Goal: Task Accomplishment & Management: Use online tool/utility

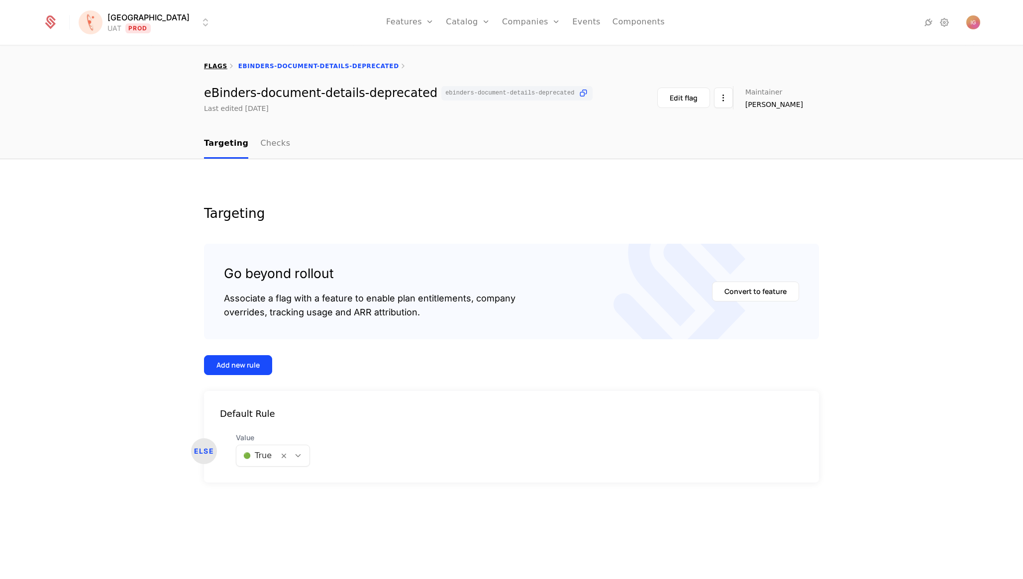
click at [216, 63] on link "flags" at bounding box center [215, 66] width 23 height 7
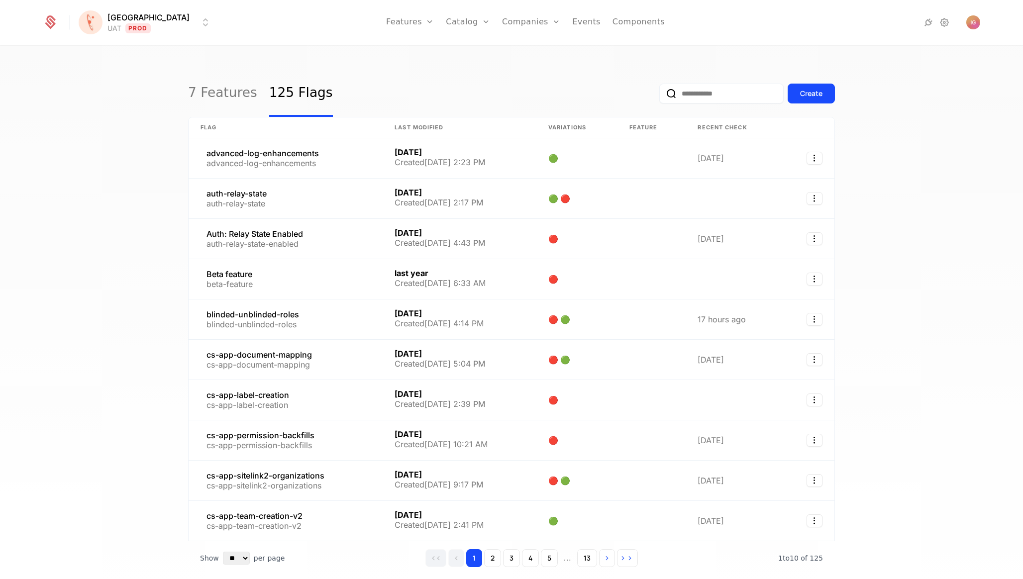
click at [100, 7] on div "[PERSON_NAME] Prod Features Features Flags Catalog Plans Add Ons Credits Config…" at bounding box center [512, 22] width 938 height 45
click at [107, 14] on html "[PERSON_NAME] Prod Features Features Flags Catalog Plans Add Ons Credits Config…" at bounding box center [511, 289] width 1023 height 579
click at [113, 117] on div "Local Dev" at bounding box center [162, 127] width 168 height 20
click at [751, 95] on input "email" at bounding box center [721, 94] width 124 height 20
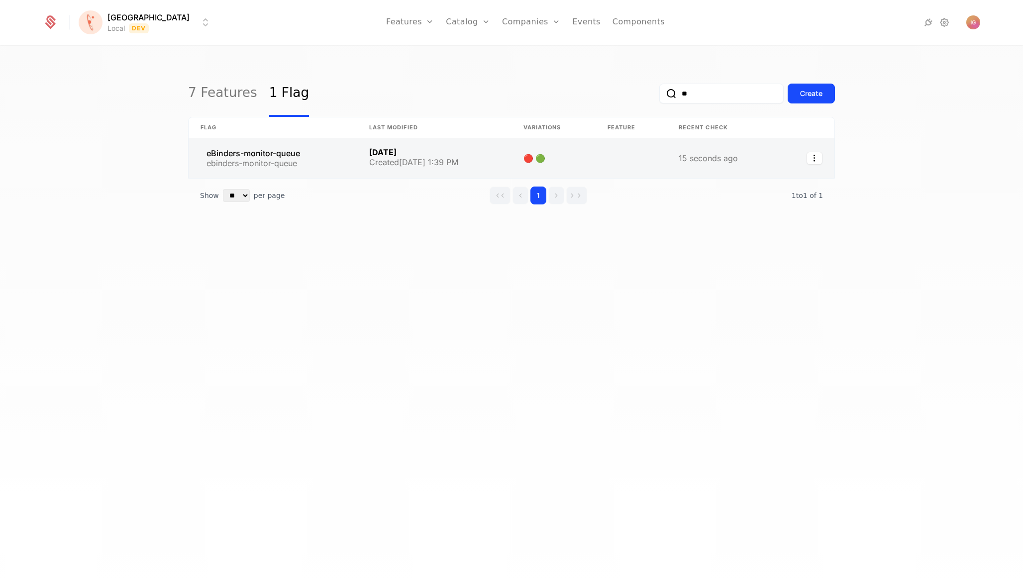
type input "**"
click at [283, 142] on link at bounding box center [273, 158] width 169 height 40
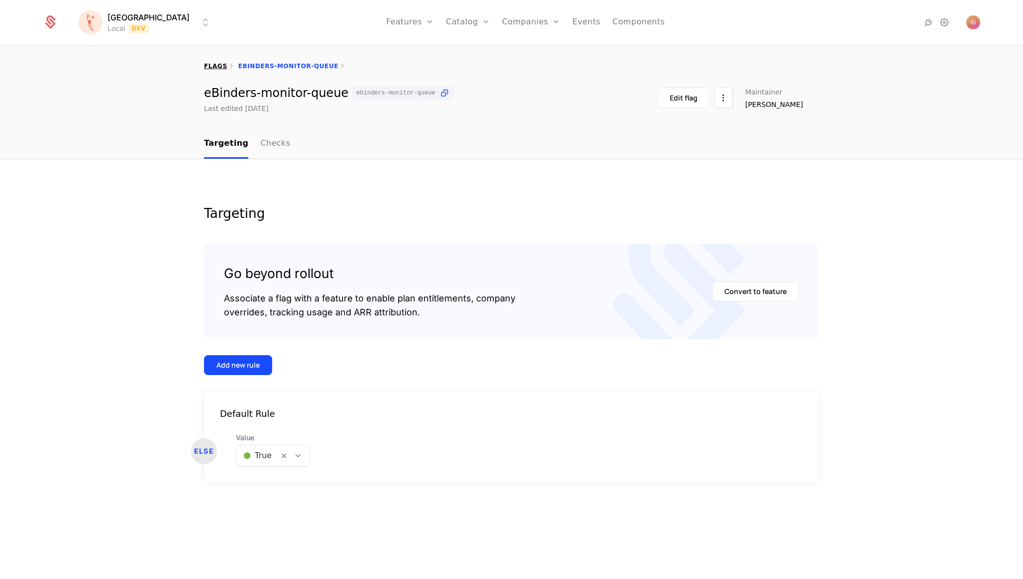
click at [210, 63] on link "flags" at bounding box center [215, 66] width 23 height 7
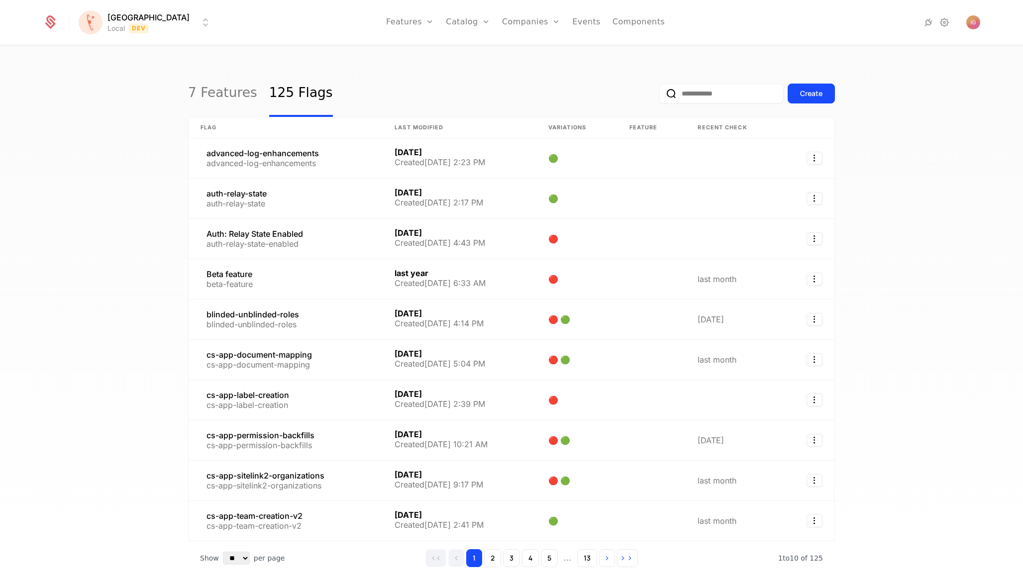
click at [734, 93] on input "email" at bounding box center [721, 94] width 124 height 20
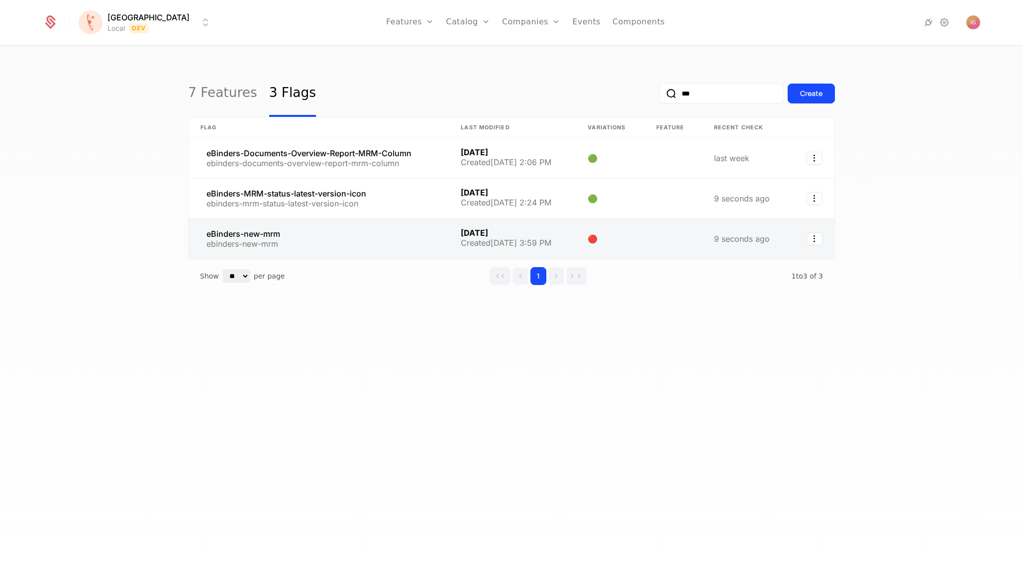
type input "***"
click at [245, 219] on link at bounding box center [319, 239] width 260 height 40
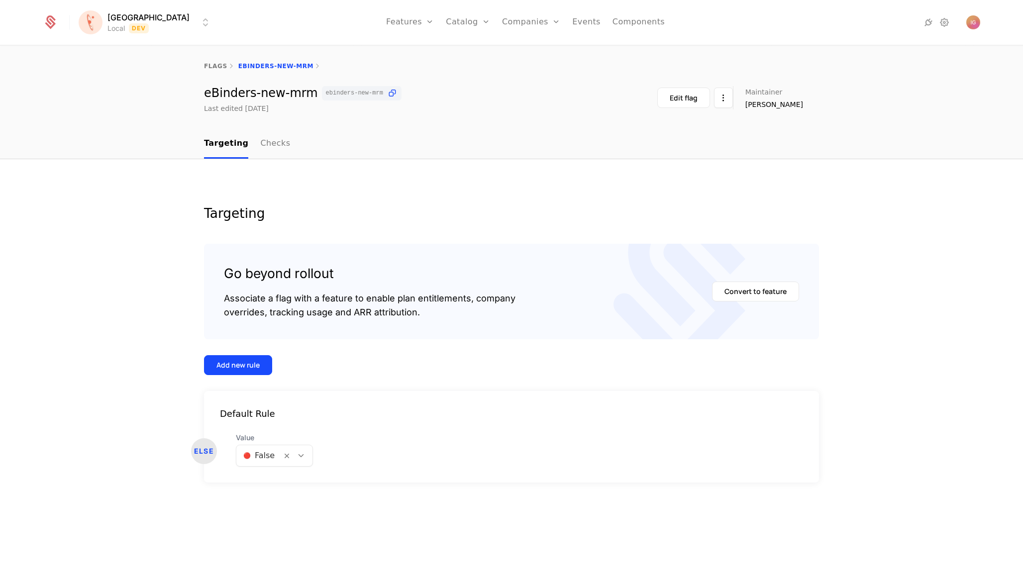
click at [247, 449] on div at bounding box center [258, 456] width 31 height 14
click at [255, 433] on span "🟢 True" at bounding box center [251, 433] width 30 height 9
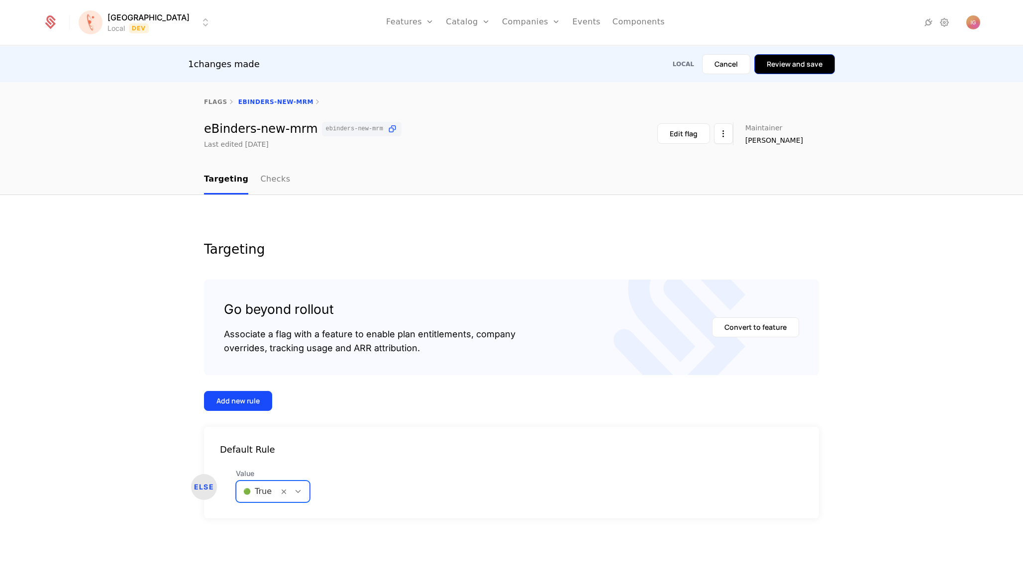
click at [811, 63] on button "Review and save" at bounding box center [794, 64] width 81 height 20
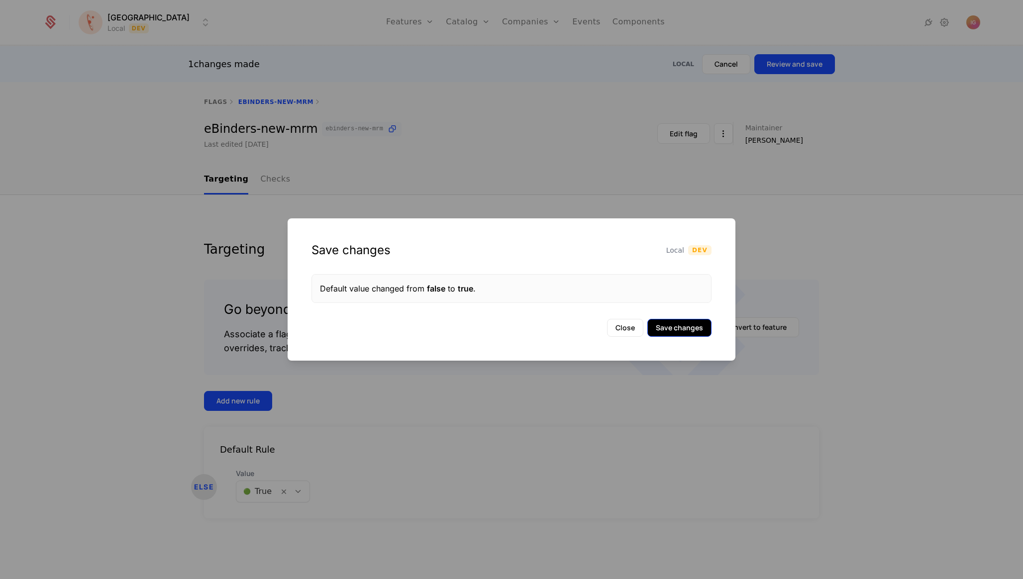
click at [686, 319] on button "Save changes" at bounding box center [679, 328] width 64 height 18
